Goal: Find specific page/section: Find specific page/section

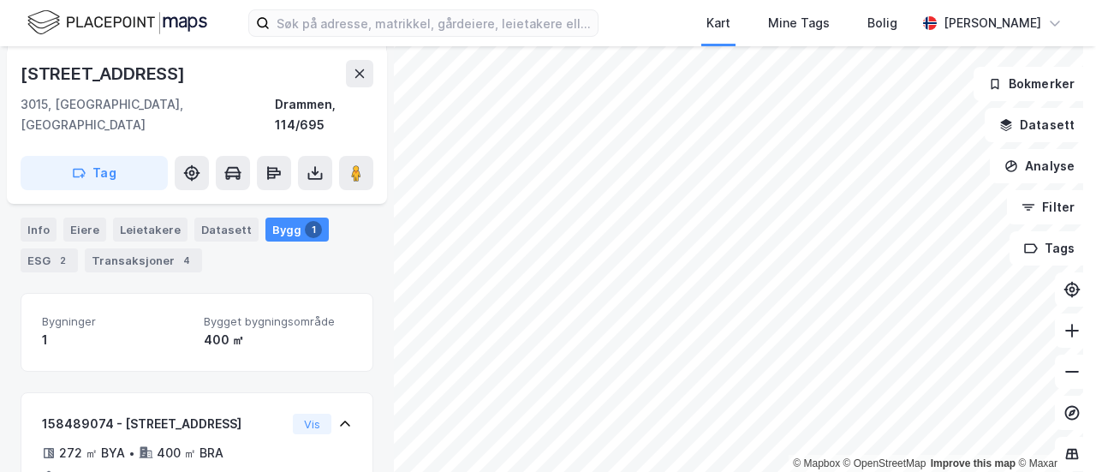
scroll to position [110, 0]
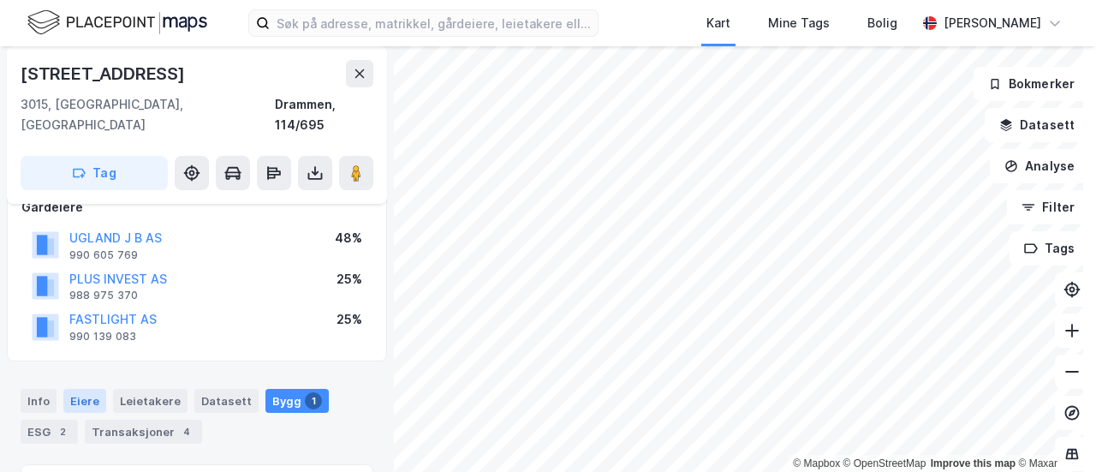
click at [88, 389] on div "Eiere" at bounding box center [84, 401] width 43 height 24
